Goal: Communication & Community: Ask a question

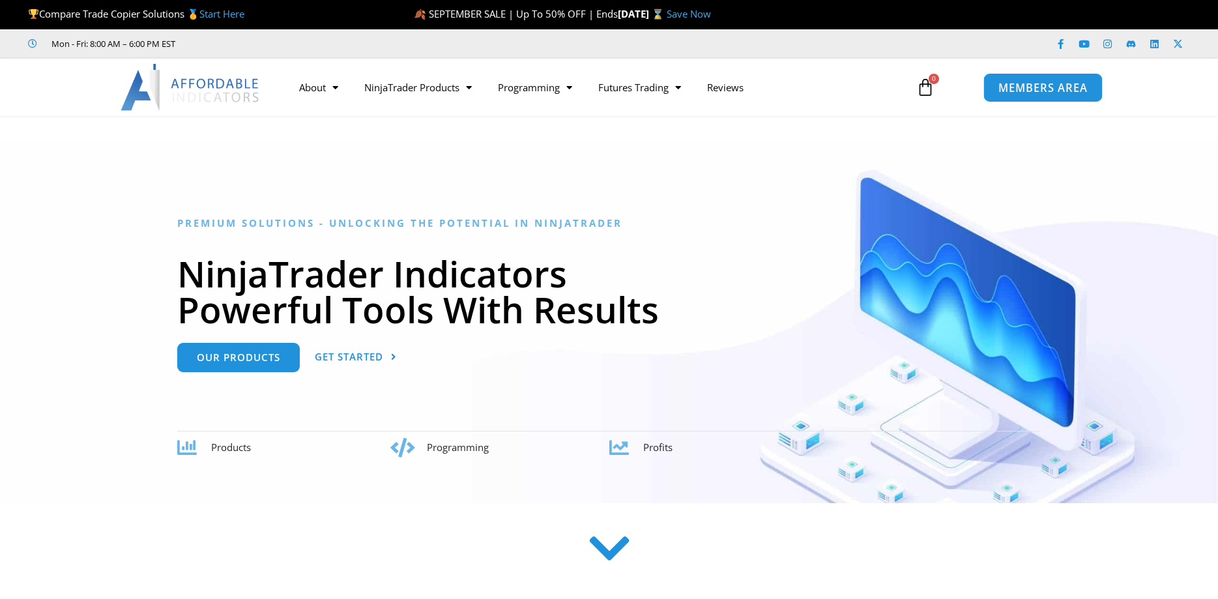
click at [1040, 75] on link "MEMBERS AREA" at bounding box center [1043, 86] width 119 height 29
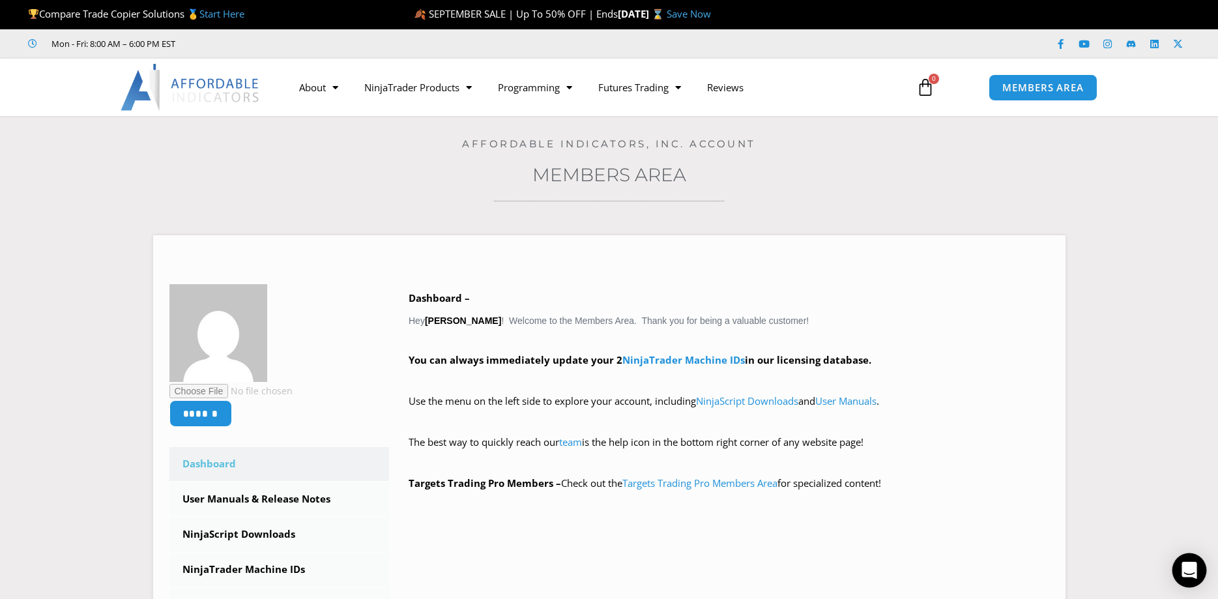
click at [1194, 571] on icon "Open Intercom Messenger" at bounding box center [1189, 570] width 15 height 17
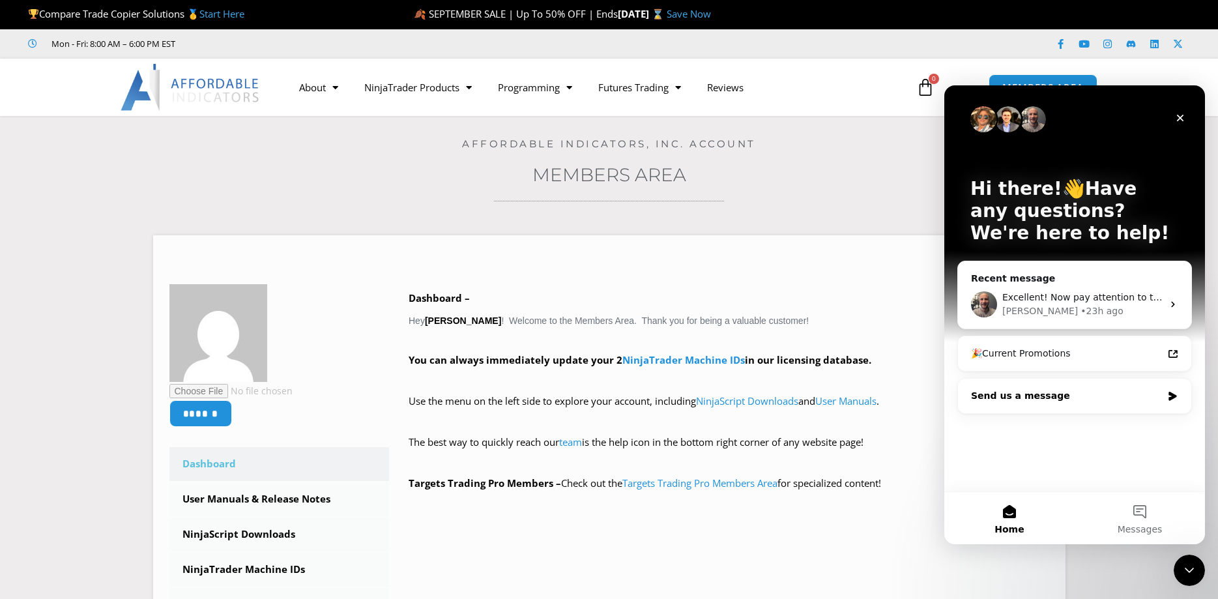
click at [1062, 402] on div "Send us a message" at bounding box center [1066, 396] width 191 height 14
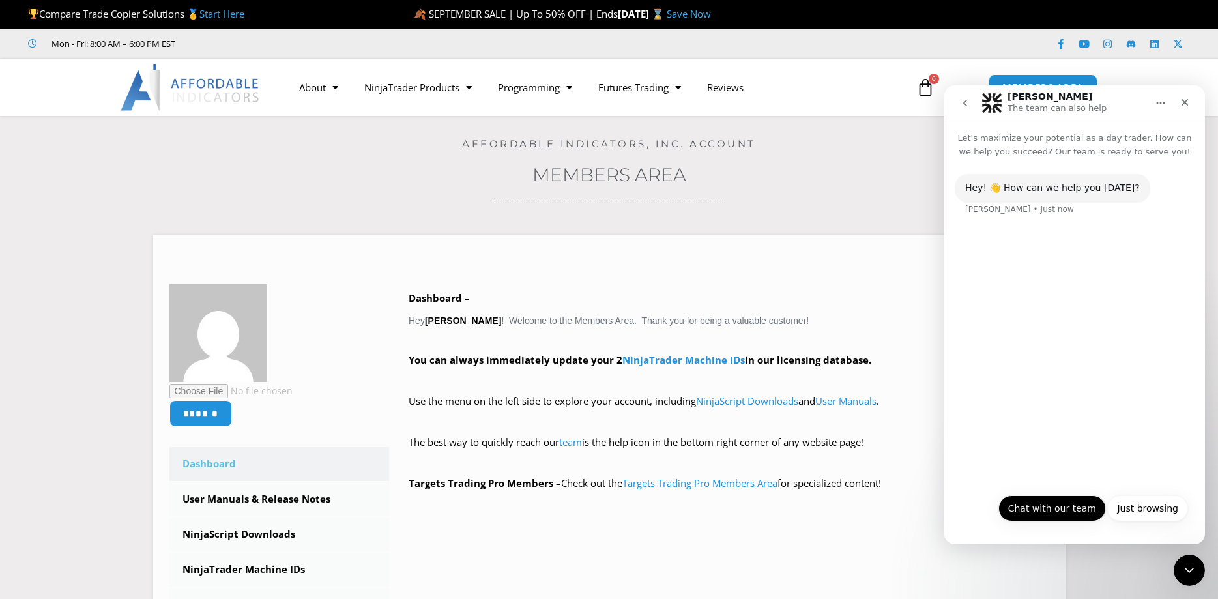
click at [1074, 502] on button "Chat with our team" at bounding box center [1053, 508] width 108 height 26
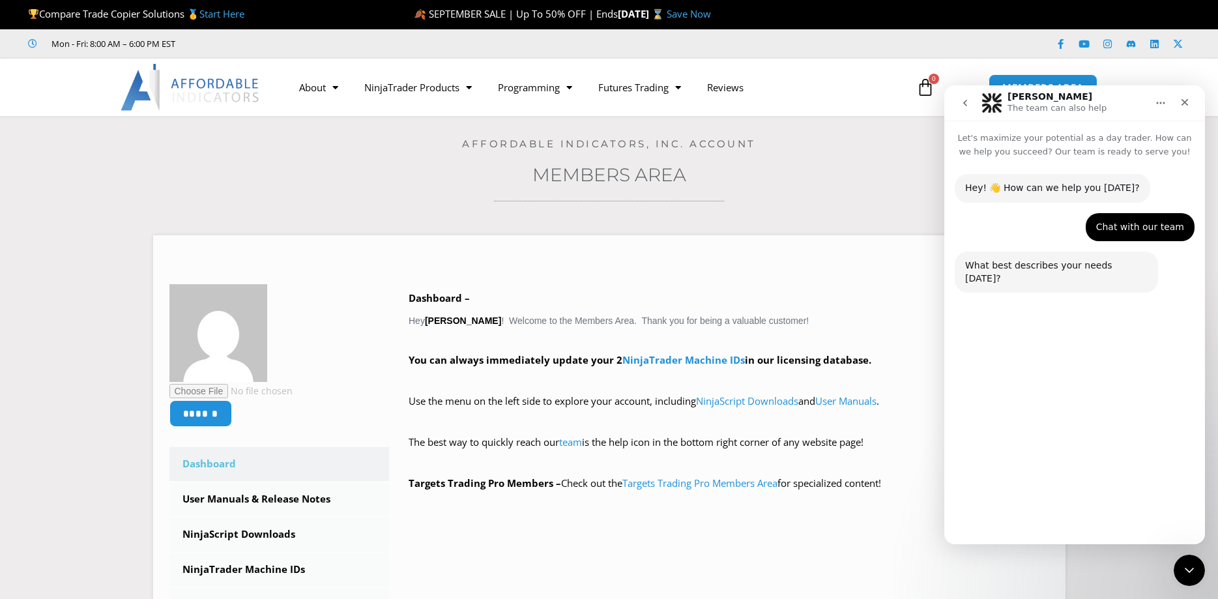
click at [1056, 475] on button "Technical Support" at bounding box center [1039, 477] width 100 height 26
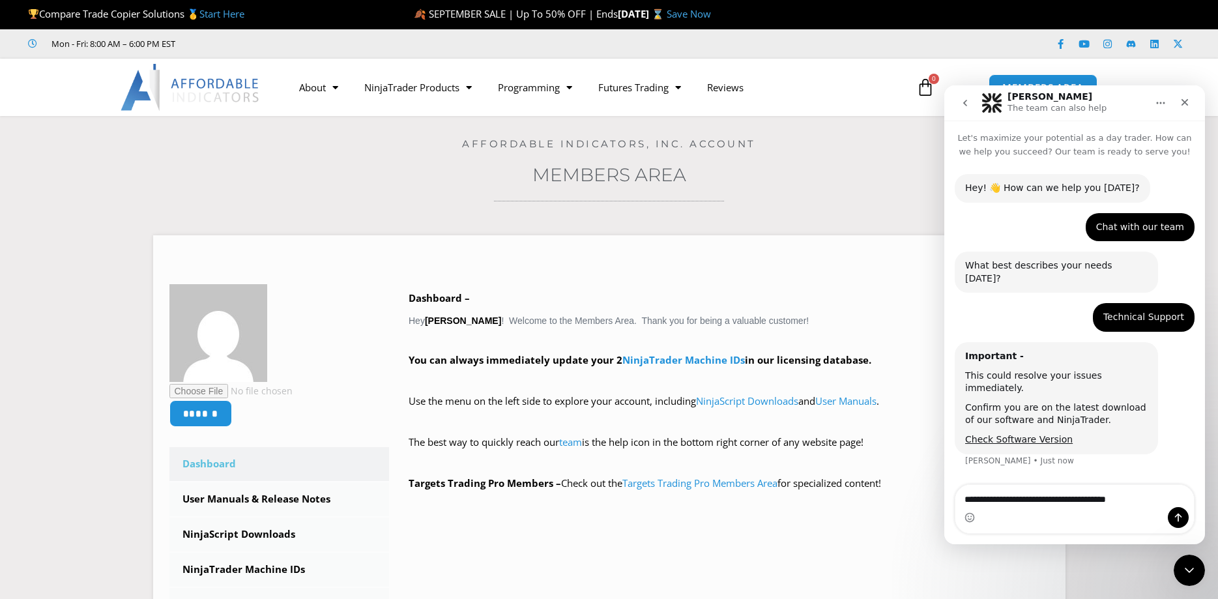
type textarea "**********"
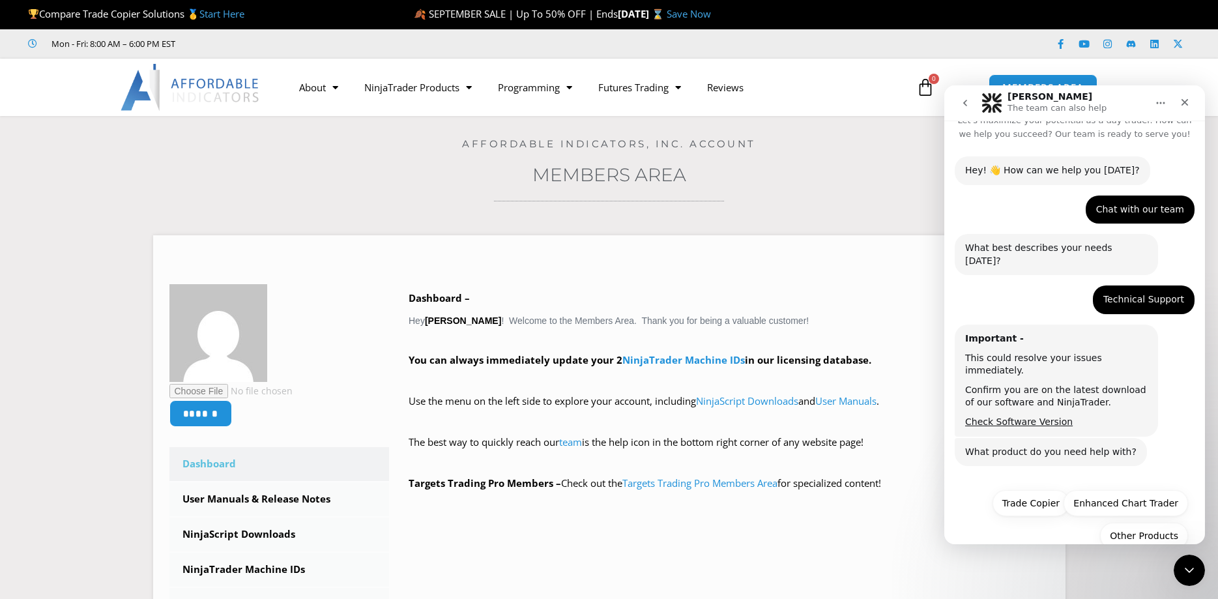
scroll to position [18, 0]
click at [1056, 490] on button "Trade Copier" at bounding box center [1031, 503] width 77 height 26
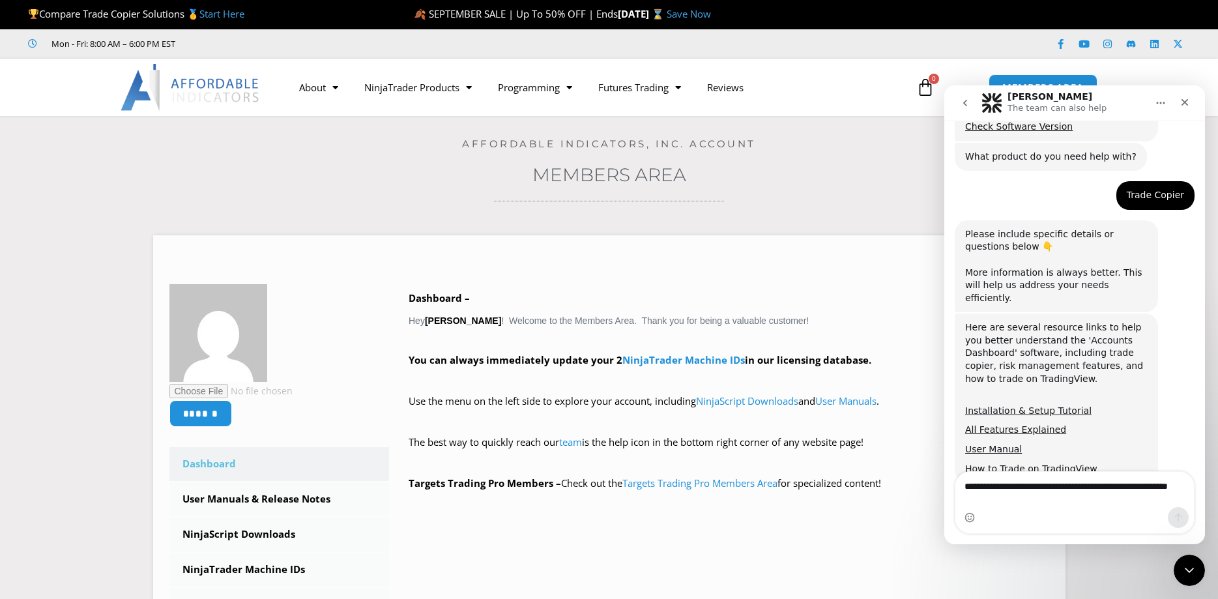
scroll to position [314, 0]
type textarea "**********"
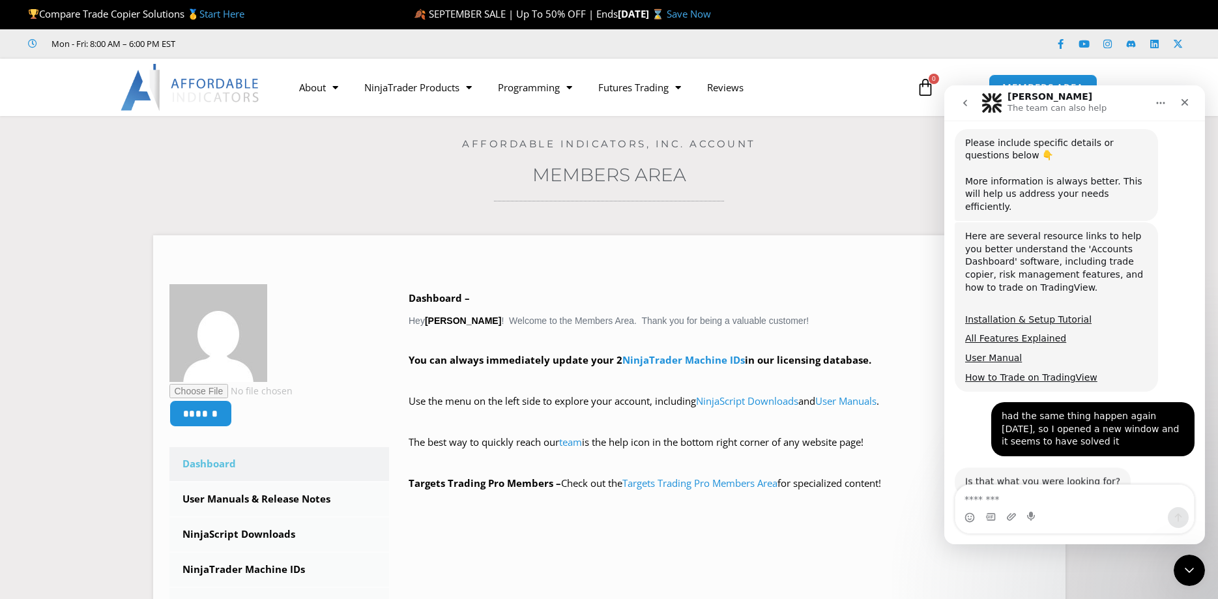
scroll to position [404, 0]
